Goal: Transaction & Acquisition: Purchase product/service

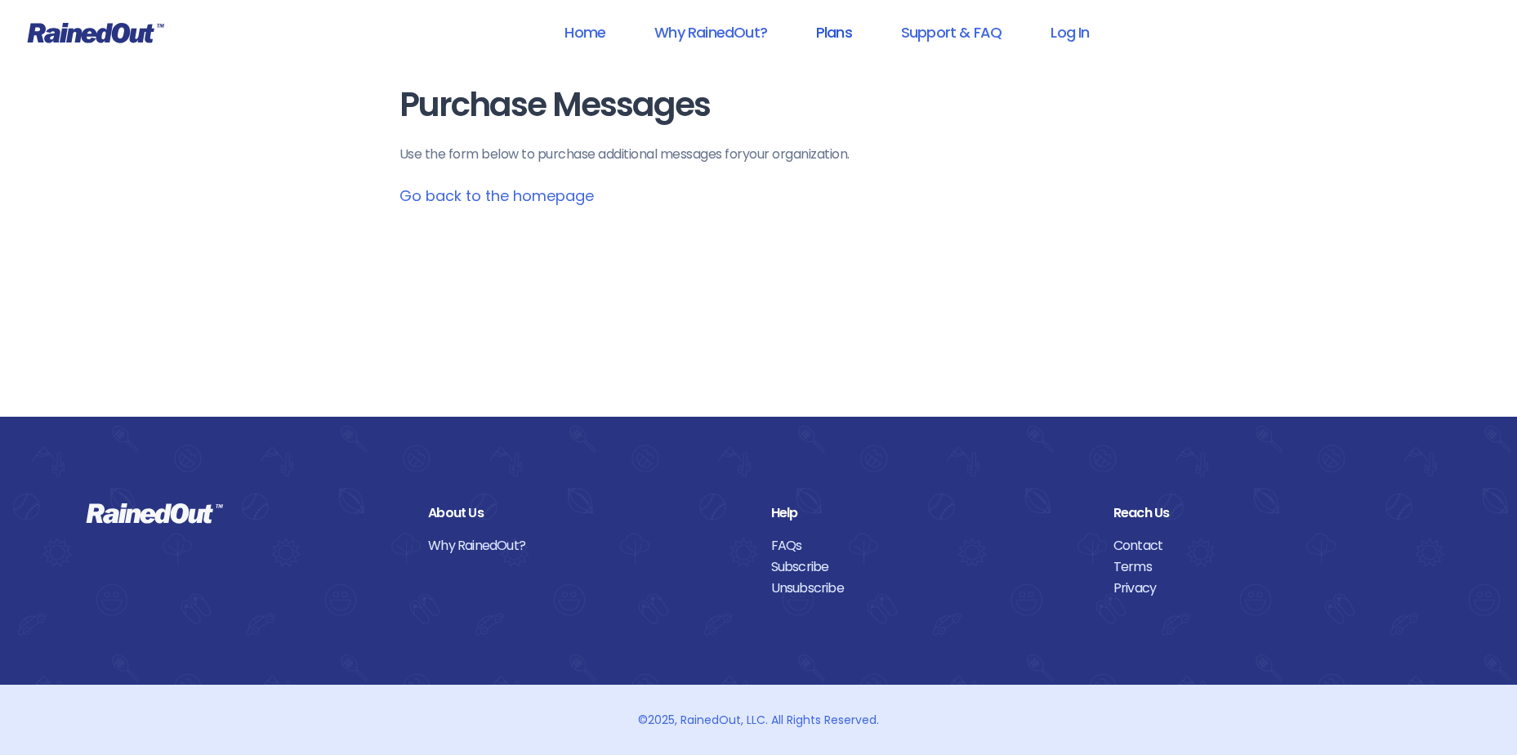
click at [840, 34] on link "Plans" at bounding box center [834, 32] width 78 height 37
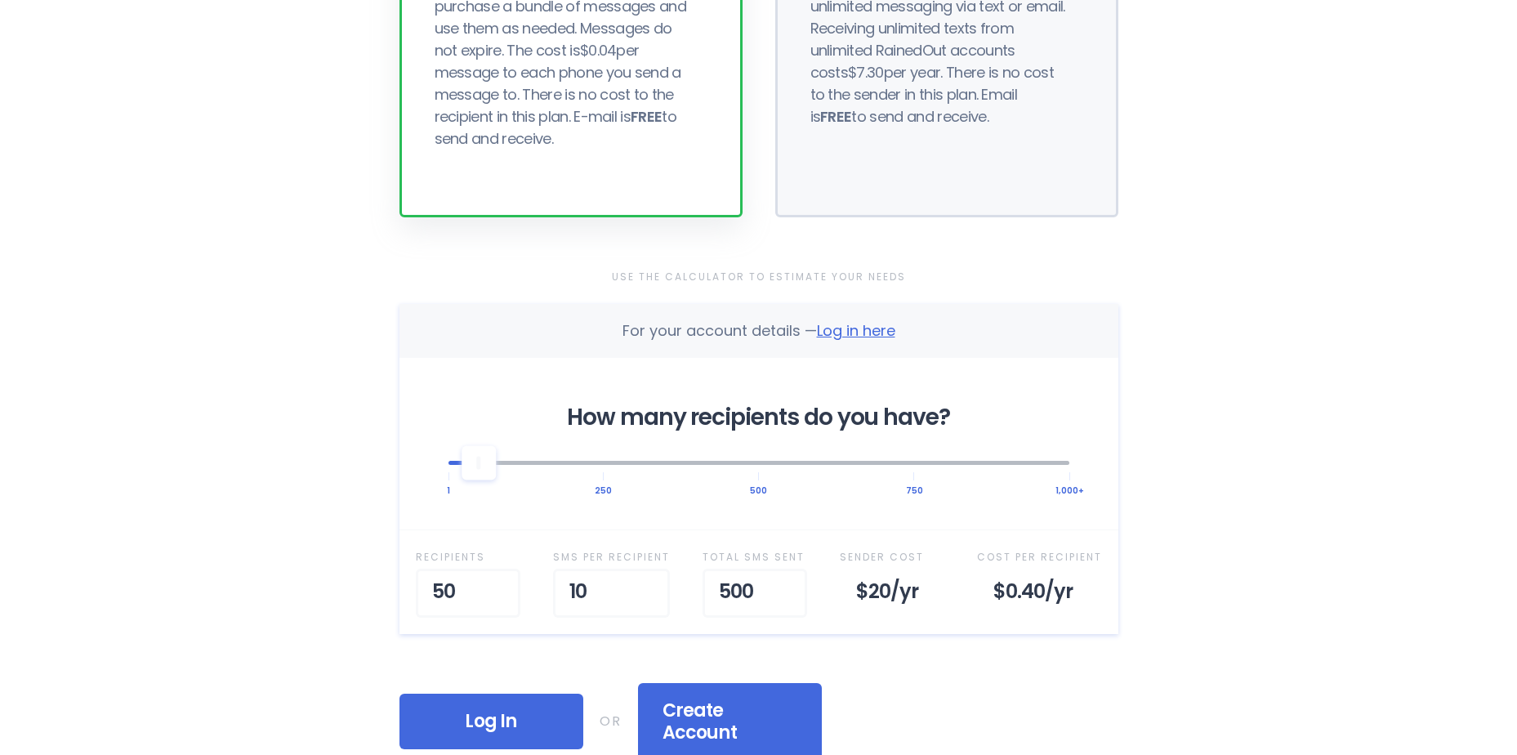
scroll to position [327, 0]
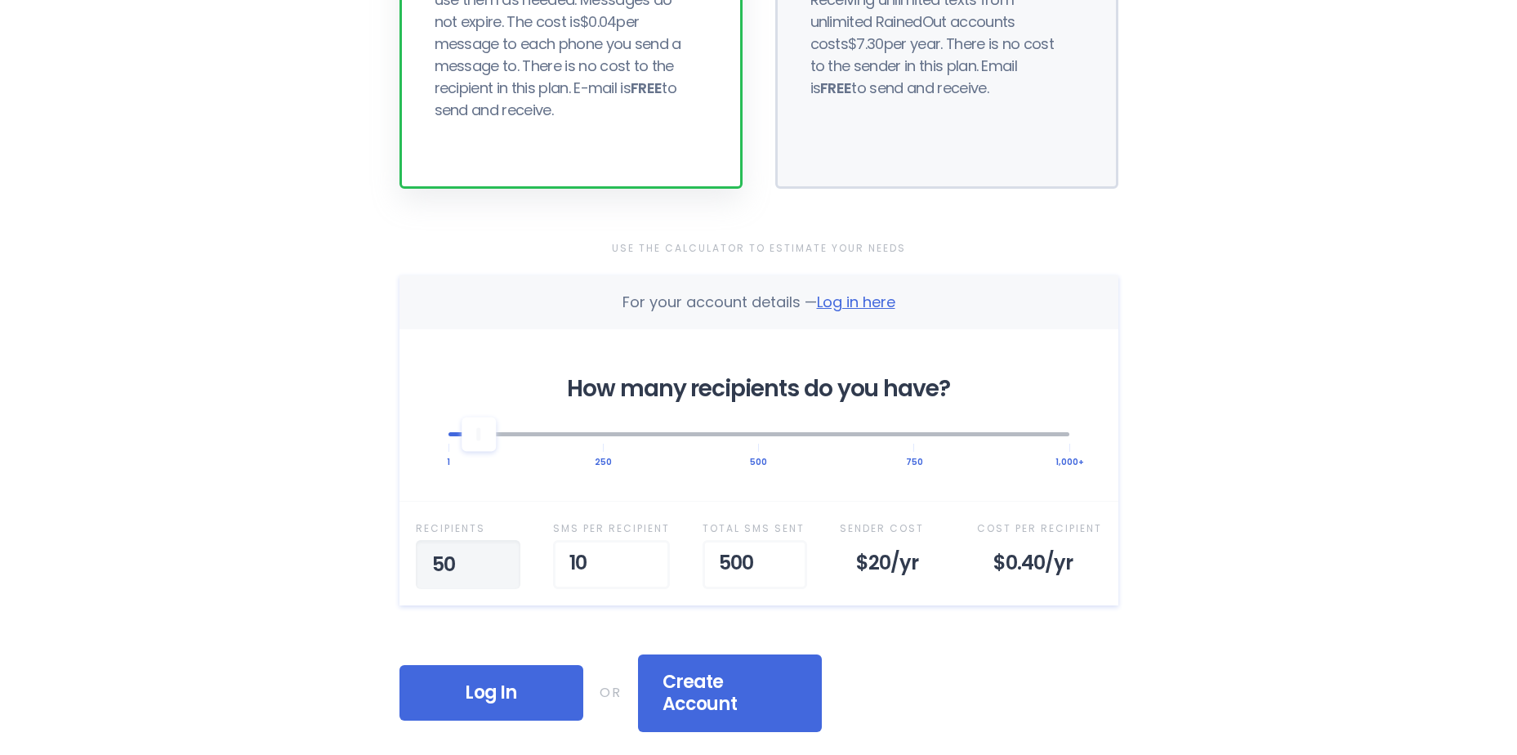
drag, startPoint x: 470, startPoint y: 561, endPoint x: 324, endPoint y: 567, distance: 145.6
click at [324, 567] on div "Home Why RainedOut? Plans Support & FAQ Log In Selected Plan Sender Pays This p…" at bounding box center [758, 573] width 1517 height 1801
type input "200"
drag, startPoint x: 599, startPoint y: 563, endPoint x: 541, endPoint y: 557, distance: 58.3
click at [541, 557] on div "Recipient s 200 SMS per Recipient 10 Total SMS Sent 2,000 Sender Cost $80 /yr C…" at bounding box center [759, 553] width 719 height 104
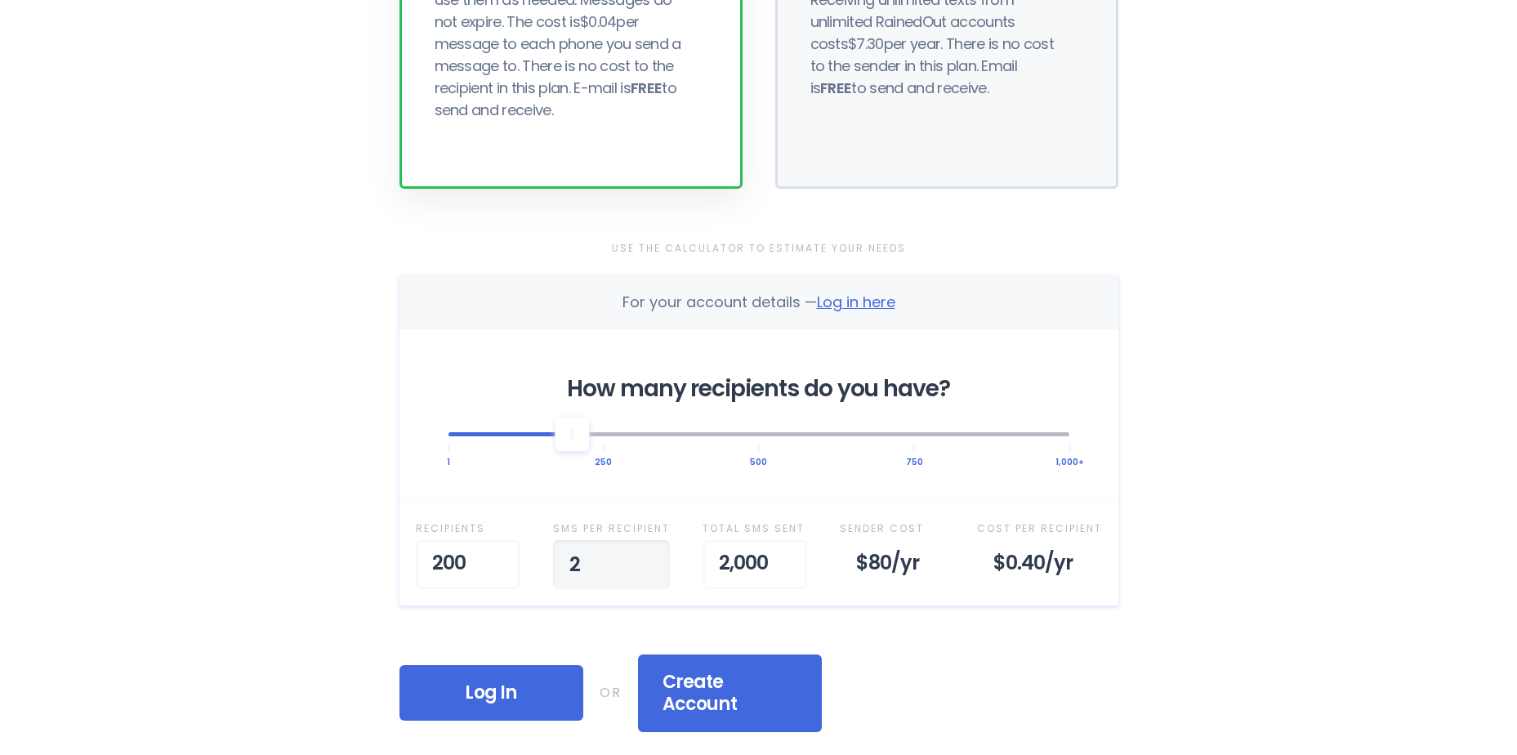
type input "26"
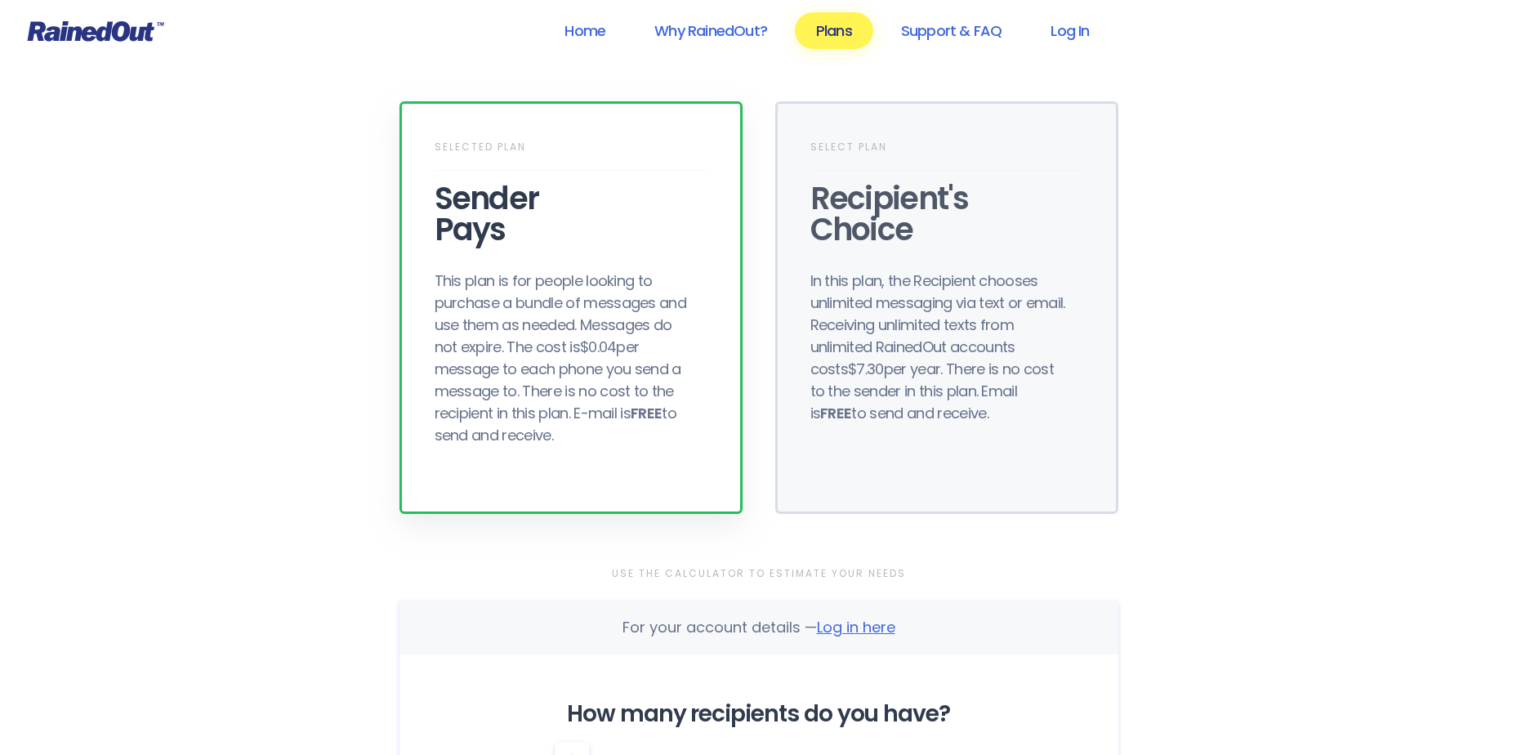
scroll to position [0, 0]
